Goal: Navigation & Orientation: Find specific page/section

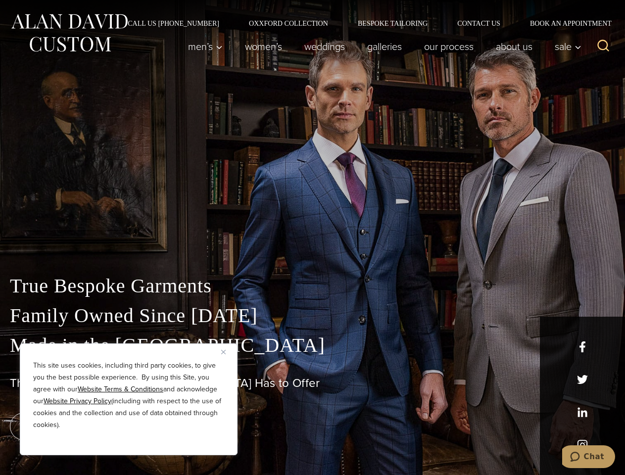
click at [312, 237] on div "True Bespoke Garments Family Owned Since [DATE] Made in [GEOGRAPHIC_DATA] The B…" at bounding box center [312, 348] width 625 height 253
click at [227, 352] on button "Close" at bounding box center [227, 352] width 12 height 12
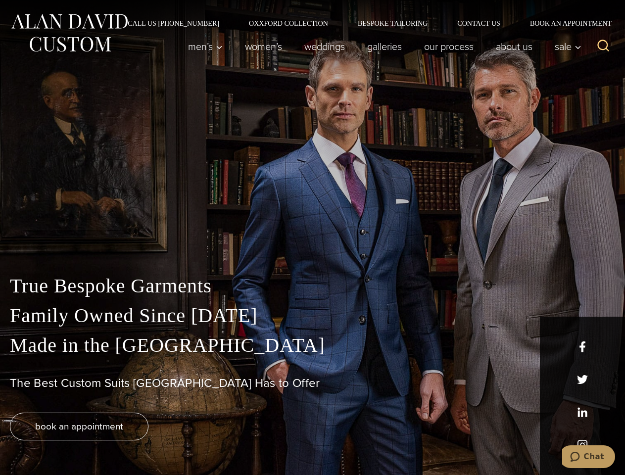
click at [129, 442] on div "True Bespoke Garments Family Owned Since [DATE] Made in [GEOGRAPHIC_DATA] The B…" at bounding box center [312, 373] width 625 height 204
click at [603, 46] on icon "Search" at bounding box center [603, 46] width 14 height 14
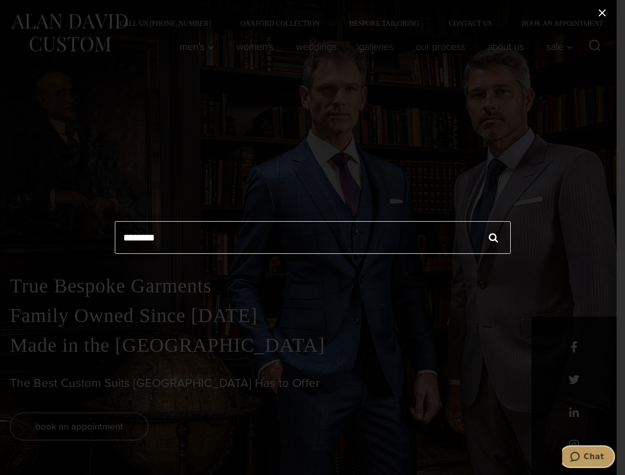
click at [580, 456] on icon "Chat" at bounding box center [575, 456] width 10 height 10
